Goal: Task Accomplishment & Management: Use online tool/utility

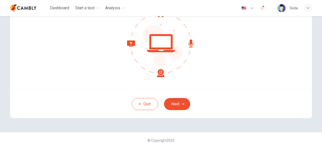
scroll to position [62, 0]
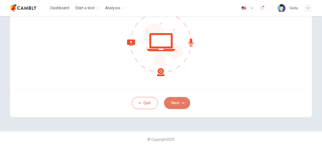
click at [178, 104] on button "Next" at bounding box center [177, 103] width 26 height 12
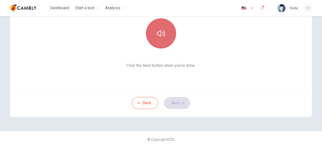
click at [163, 42] on button "button" at bounding box center [161, 33] width 30 height 30
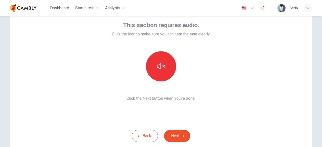
scroll to position [37, 0]
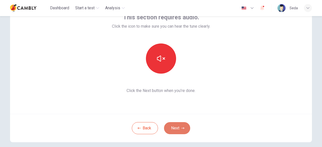
click at [185, 127] on button "Next" at bounding box center [177, 128] width 26 height 12
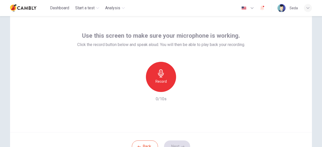
scroll to position [12, 0]
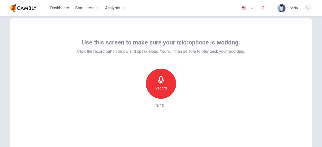
click at [161, 79] on icon "button" at bounding box center [161, 80] width 8 height 8
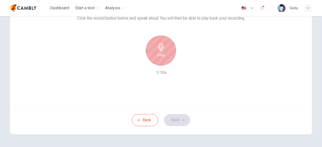
scroll to position [62, 0]
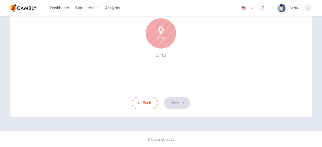
click at [163, 37] on h6 "Stop" at bounding box center [161, 38] width 8 height 6
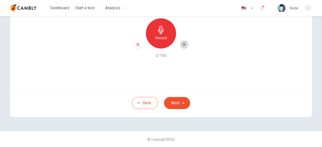
click at [184, 46] on icon "button" at bounding box center [184, 44] width 5 height 5
click at [158, 34] on div "Record" at bounding box center [161, 33] width 30 height 30
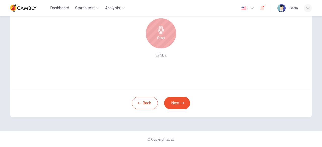
click at [161, 36] on h6 "Stop" at bounding box center [161, 38] width 8 height 6
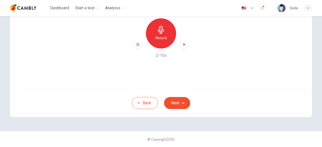
click at [185, 46] on icon "button" at bounding box center [184, 44] width 5 height 5
click at [137, 45] on icon "button" at bounding box center [137, 44] width 3 height 3
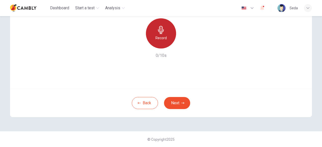
click at [161, 33] on icon "button" at bounding box center [161, 30] width 8 height 8
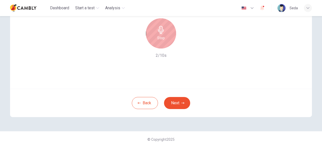
click at [160, 36] on h6 "Stop" at bounding box center [161, 38] width 8 height 6
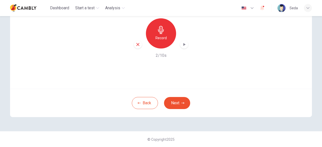
click at [184, 44] on icon "button" at bounding box center [185, 44] width 2 height 3
click at [137, 45] on icon "button" at bounding box center [137, 44] width 3 height 3
click at [159, 39] on h6 "Record" at bounding box center [161, 38] width 11 height 6
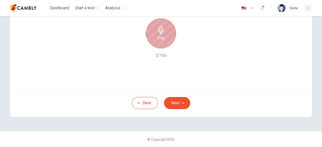
click at [162, 39] on h6 "Stop" at bounding box center [161, 38] width 8 height 6
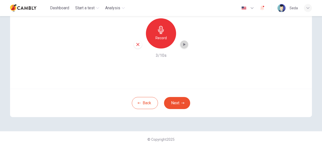
click at [182, 44] on icon "button" at bounding box center [184, 44] width 5 height 5
click at [179, 106] on button "Next" at bounding box center [177, 103] width 26 height 12
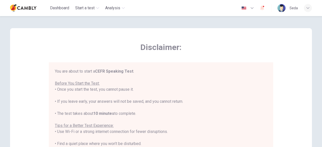
scroll to position [0, 0]
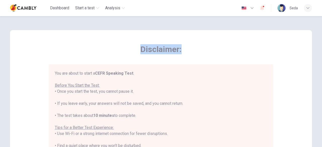
drag, startPoint x: 140, startPoint y: 49, endPoint x: 184, endPoint y: 52, distance: 44.0
click at [184, 52] on span "Disclaimer:" at bounding box center [161, 49] width 225 height 10
copy span "Disclaimer:"
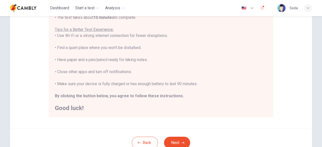
scroll to position [101, 0]
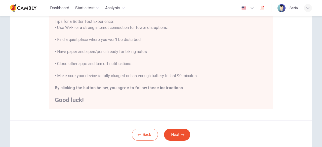
click at [36, 46] on div "Disclaimer: You are about to start a CEFR Speaking Test . Before You Start the …" at bounding box center [161, 24] width 302 height 191
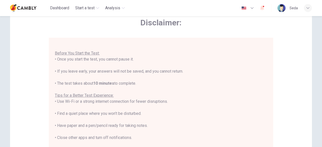
scroll to position [25, 0]
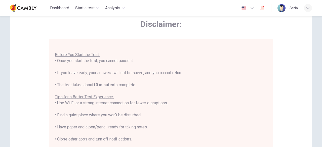
click at [109, 26] on span "Disclaimer:" at bounding box center [161, 24] width 225 height 10
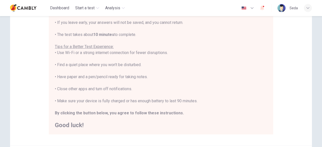
scroll to position [101, 0]
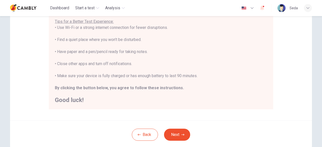
drag, startPoint x: 57, startPoint y: 51, endPoint x: 145, endPoint y: 52, distance: 88.6
click at [156, 53] on div "You are about to start a CEFR Speaking Test . Before You Start the Test: • Once…" at bounding box center [161, 33] width 213 height 139
copy div "Have paper and a pen/pencil ready for taking notes."
drag, startPoint x: 134, startPoint y: 64, endPoint x: 56, endPoint y: 64, distance: 78.1
click at [56, 64] on div "You are about to start a CEFR Speaking Test . Before You Start the Test: • Once…" at bounding box center [161, 33] width 213 height 139
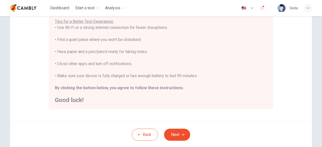
copy div "Close other apps and turn off notifications."
drag, startPoint x: 57, startPoint y: 76, endPoint x: 199, endPoint y: 75, distance: 141.3
click at [199, 75] on div "You are about to start a CEFR Speaking Test . Before You Start the Test: • Once…" at bounding box center [161, 33] width 213 height 139
copy div "Make sure your device is fully charged or has enough battery to last 90 minutes."
click at [184, 136] on button "Next" at bounding box center [177, 135] width 26 height 12
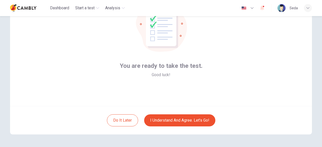
scroll to position [37, 0]
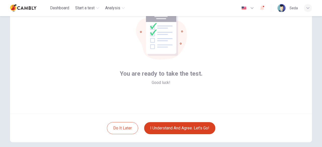
click at [182, 126] on button "I understand and agree. Let’s go!" at bounding box center [179, 128] width 71 height 12
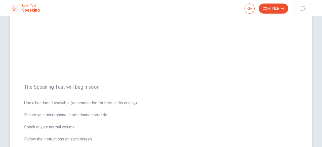
scroll to position [50, 0]
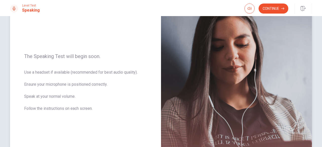
drag, startPoint x: 80, startPoint y: 106, endPoint x: 23, endPoint y: 53, distance: 76.8
click at [23, 53] on div "The Speaking Test will begin soon. Use a headset if available (recommended for …" at bounding box center [85, 86] width 151 height 220
drag, startPoint x: 25, startPoint y: 54, endPoint x: 46, endPoint y: 65, distance: 23.1
click at [59, 76] on div "The Speaking Test will begin soon. Use a headset if available (recommended for …" at bounding box center [85, 86] width 151 height 220
drag, startPoint x: 30, startPoint y: 56, endPoint x: 64, endPoint y: 59, distance: 34.4
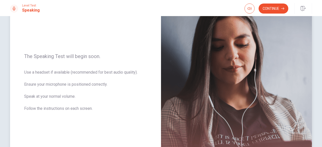
click at [64, 59] on span "The Speaking Test will begin soon." at bounding box center [85, 56] width 123 height 6
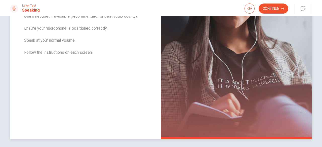
scroll to position [74, 0]
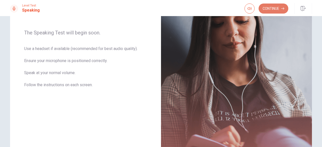
click at [273, 8] on button "Continue" at bounding box center [274, 9] width 30 height 10
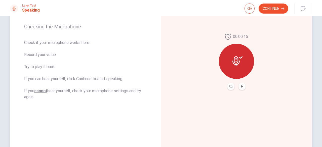
click at [239, 85] on button "Play Audio" at bounding box center [242, 86] width 7 height 7
click at [273, 6] on button "Continue" at bounding box center [274, 9] width 30 height 10
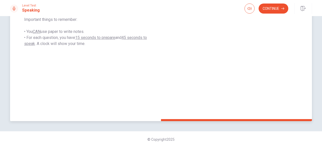
scroll to position [99, 0]
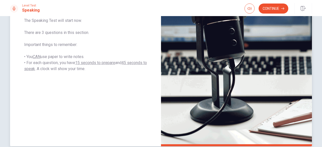
drag, startPoint x: 91, startPoint y: 70, endPoint x: 40, endPoint y: 69, distance: 51.4
click at [40, 69] on span "The Speaking Test will start now. There are 3 questions in this section. Import…" at bounding box center [85, 45] width 123 height 54
drag, startPoint x: 40, startPoint y: 69, endPoint x: 71, endPoint y: 70, distance: 31.0
click at [71, 70] on span "The Speaking Test will start now. There are 3 questions in this section. Import…" at bounding box center [85, 45] width 123 height 54
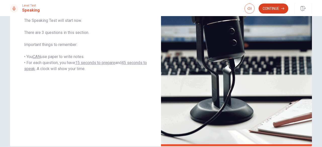
click at [267, 9] on button "Continue" at bounding box center [274, 9] width 30 height 10
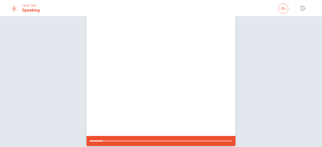
scroll to position [74, 0]
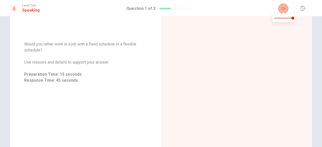
click at [283, 8] on icon "button" at bounding box center [284, 9] width 4 height 4
click at [96, 50] on span "Would you rather work in a job with a fixed schedule or a flexible schedule?" at bounding box center [85, 47] width 123 height 12
click at [134, 59] on span "Use reasons and details to support your answer." at bounding box center [85, 62] width 123 height 6
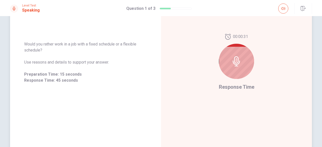
click at [237, 59] on icon at bounding box center [237, 61] width 10 height 10
click at [194, 54] on div "00:00:30 Response Time" at bounding box center [236, 63] width 151 height 220
click at [134, 60] on span "Use reasons and details to support your answer." at bounding box center [85, 62] width 123 height 6
click at [233, 62] on icon at bounding box center [236, 61] width 7 height 10
click at [193, 69] on div "00:00:16 Response Time" at bounding box center [236, 63] width 151 height 220
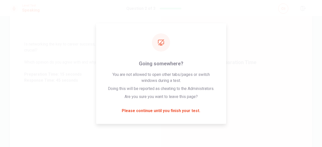
click at [250, 74] on div "Preparation Time" at bounding box center [236, 63] width 151 height 220
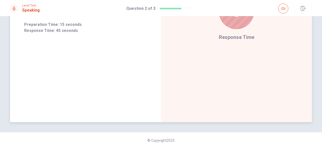
scroll to position [124, 0]
drag, startPoint x: 304, startPoint y: 8, endPoint x: 175, endPoint y: 32, distance: 130.6
click at [304, 8] on icon "button" at bounding box center [303, 8] width 5 height 5
